Goal: Task Accomplishment & Management: Manage account settings

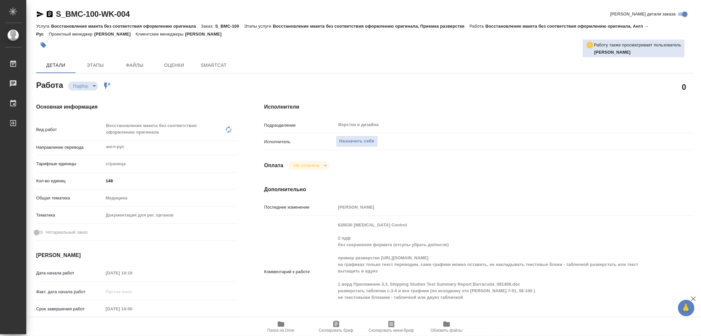
type textarea "x"
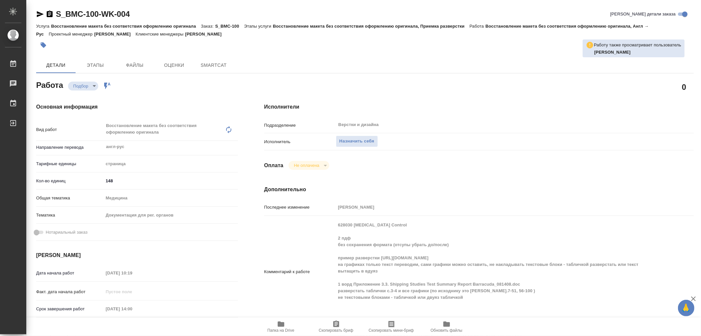
type textarea "x"
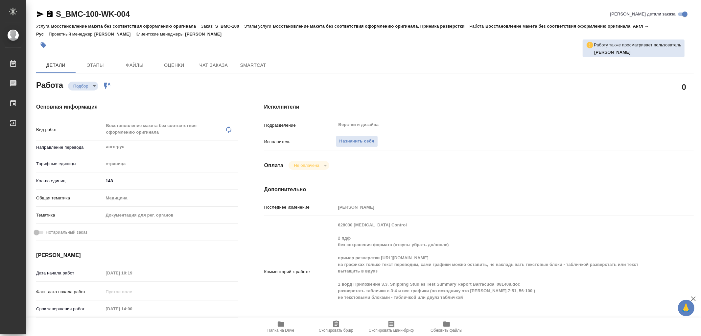
type textarea "x"
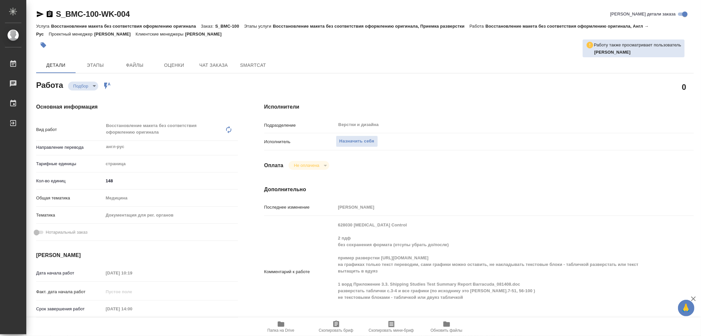
type textarea "x"
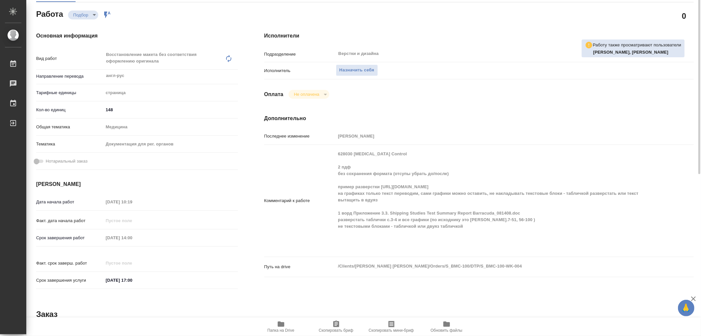
scroll to position [35, 0]
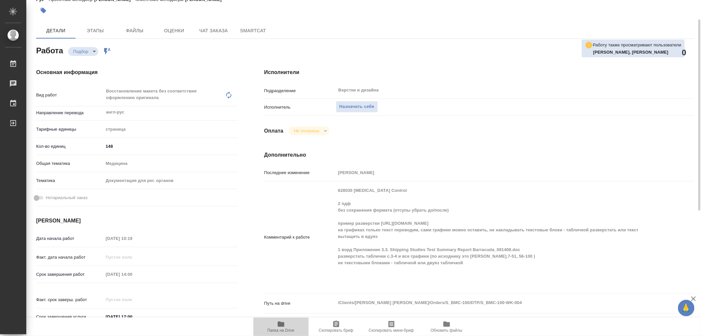
click at [280, 326] on icon "button" at bounding box center [281, 323] width 7 height 5
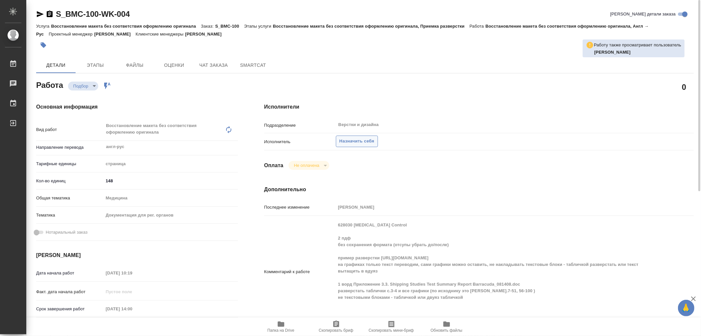
click at [356, 140] on span "Назначить себя" at bounding box center [357, 141] width 35 height 8
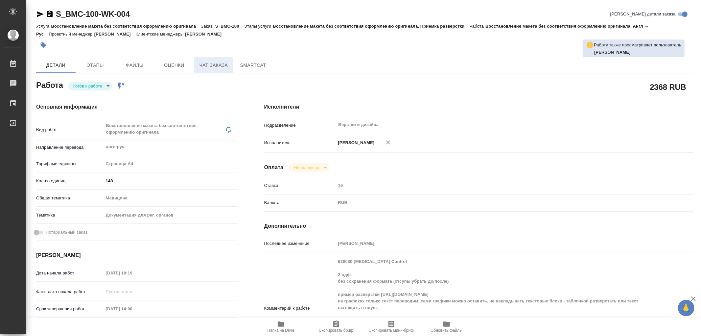
type textarea "x"
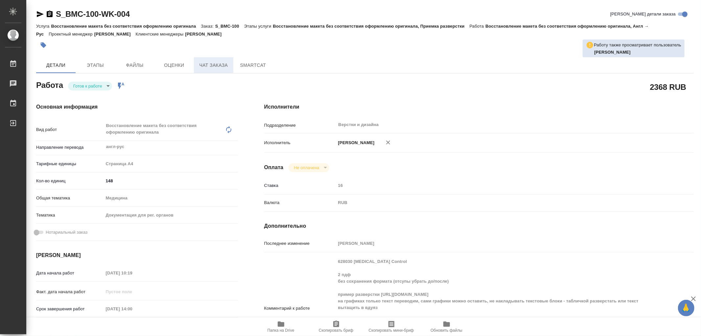
type textarea "x"
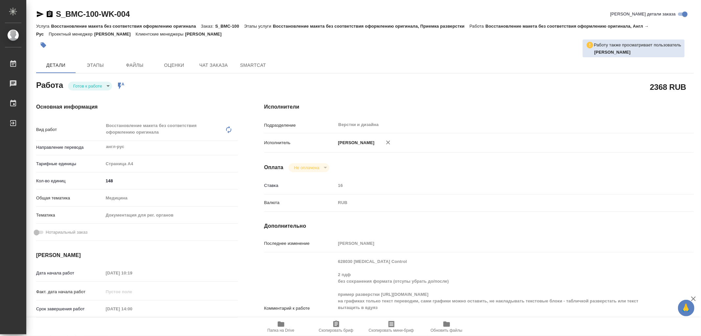
type textarea "x"
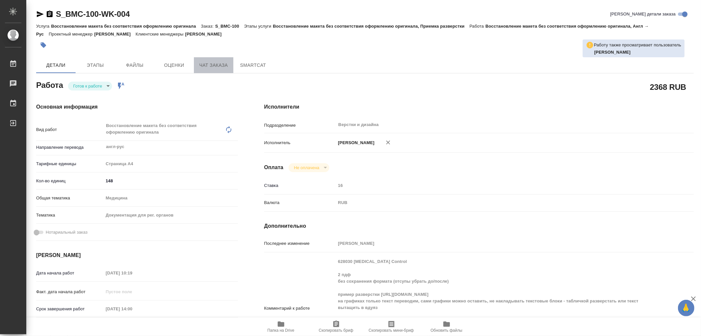
click at [210, 64] on span "Чат заказа" at bounding box center [214, 65] width 32 height 8
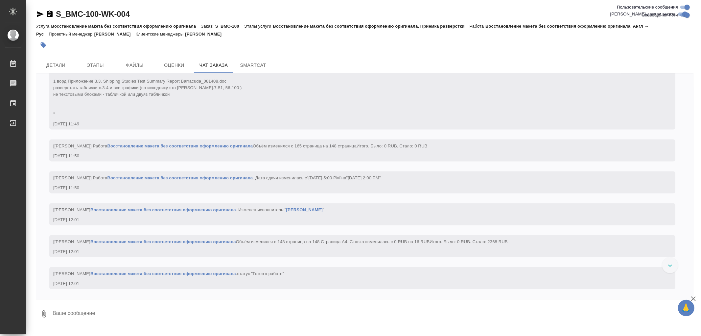
scroll to position [1112, 0]
click at [94, 66] on span "Этапы" at bounding box center [96, 65] width 32 height 8
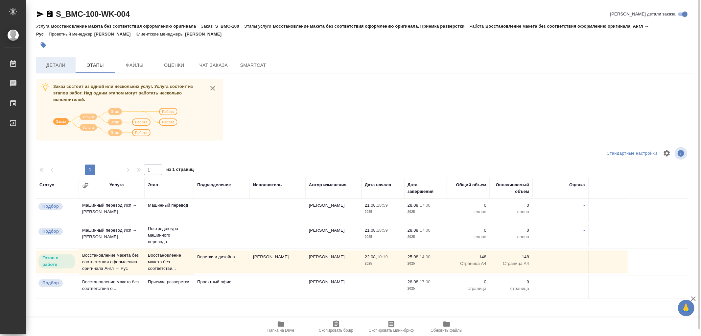
click at [59, 66] on span "Детали" at bounding box center [56, 65] width 32 height 8
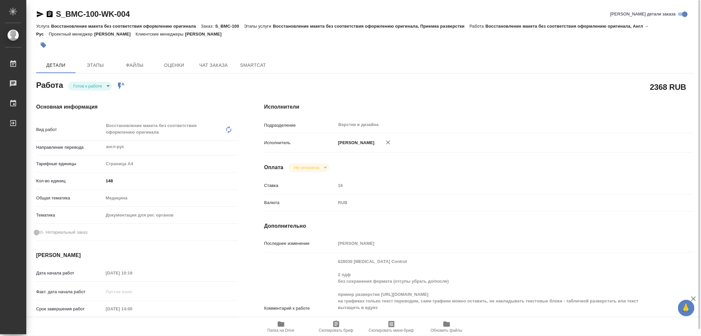
type textarea "x"
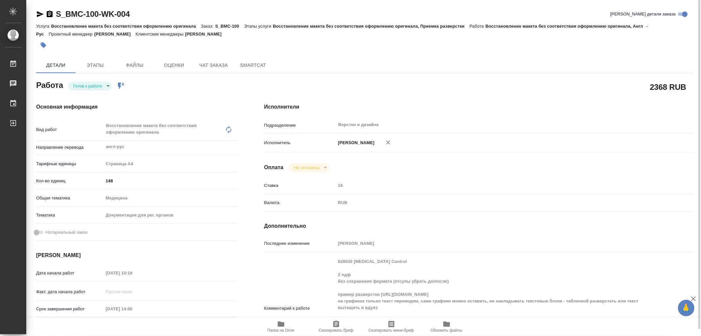
type textarea "x"
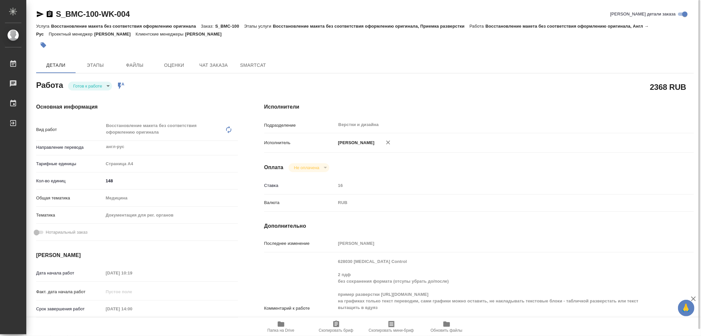
type textarea "x"
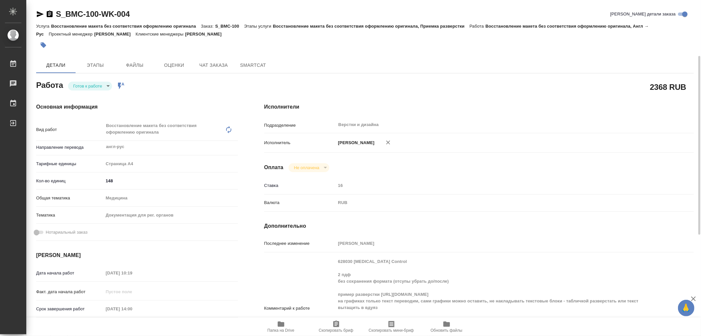
scroll to position [37, 0]
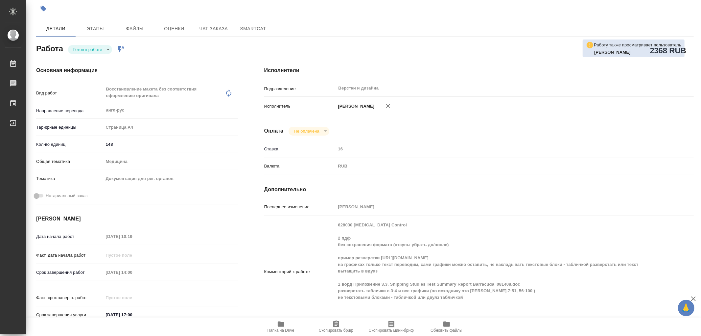
type textarea "x"
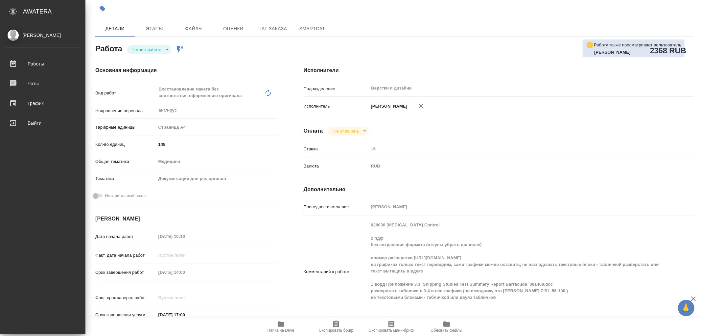
type textarea "x"
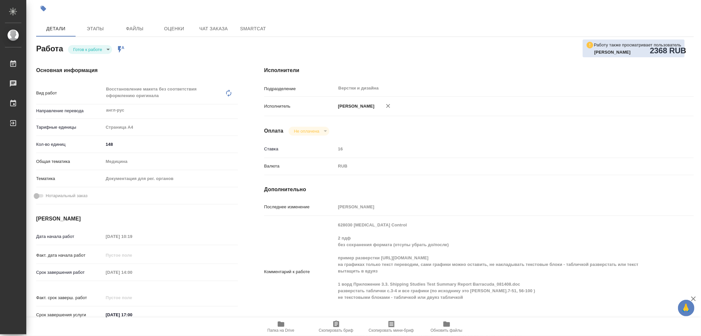
type textarea "x"
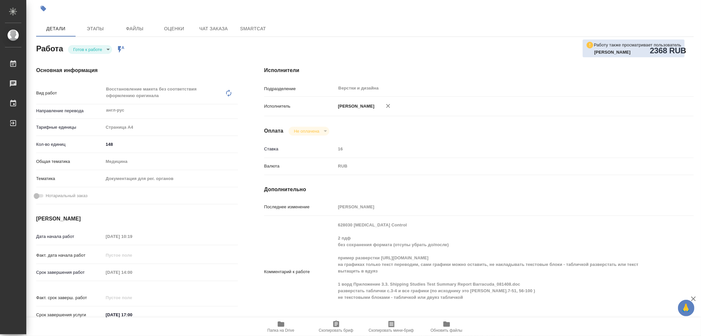
type textarea "x"
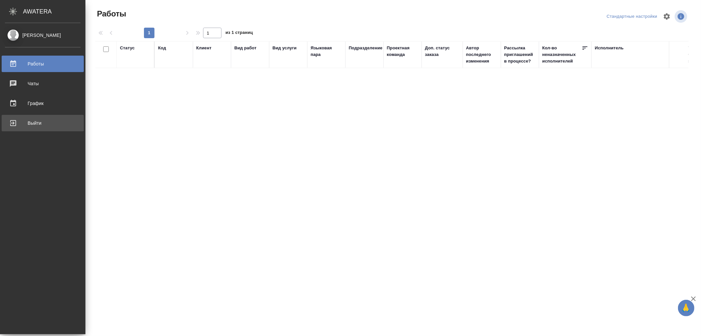
click at [14, 124] on div "Выйти" at bounding box center [43, 123] width 76 height 10
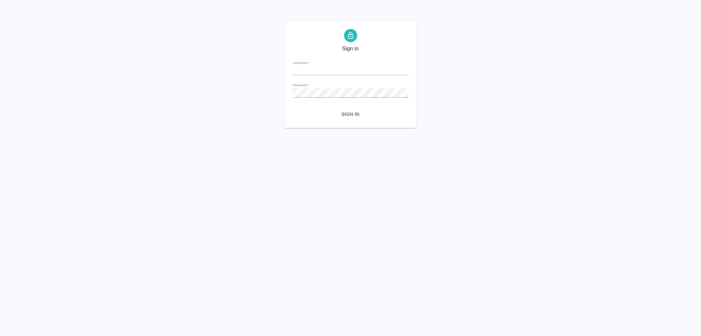
type input "v.aleksandrova@awatera.com"
click at [346, 114] on span "Sign in" at bounding box center [350, 114] width 105 height 8
